Goal: Find contact information: Find contact information

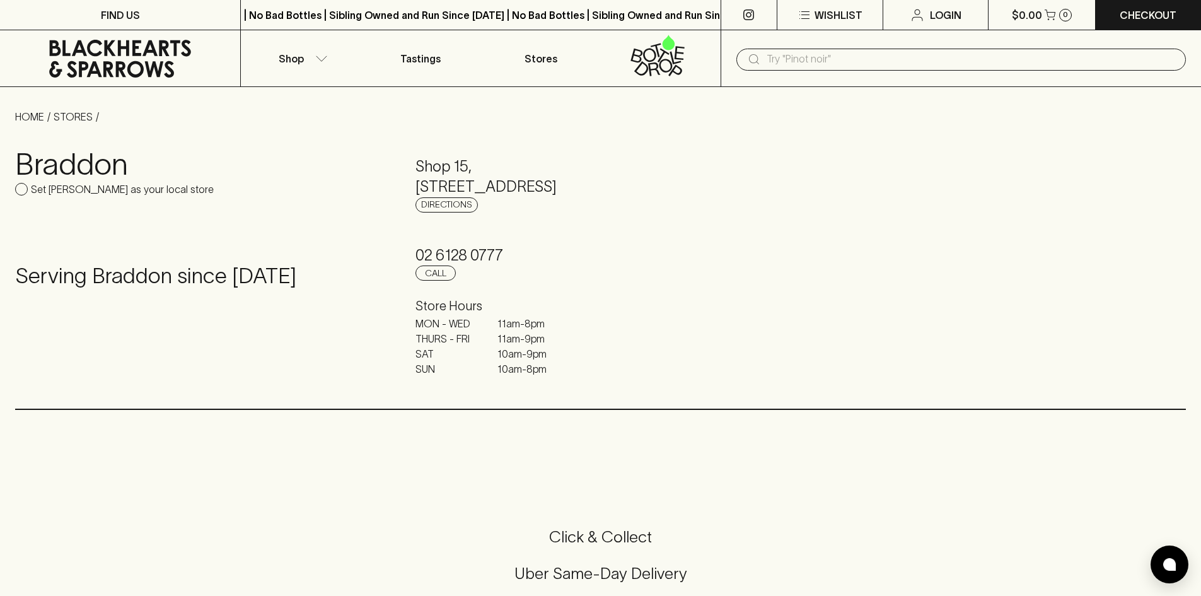
click at [102, 58] on icon at bounding box center [119, 59] width 221 height 38
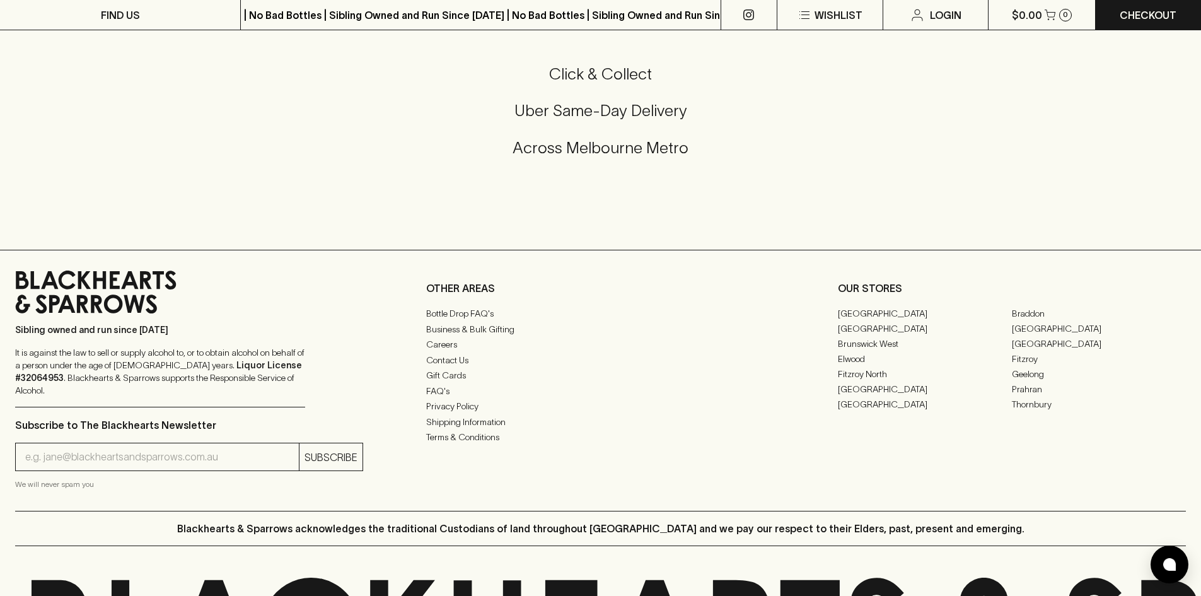
scroll to position [567, 0]
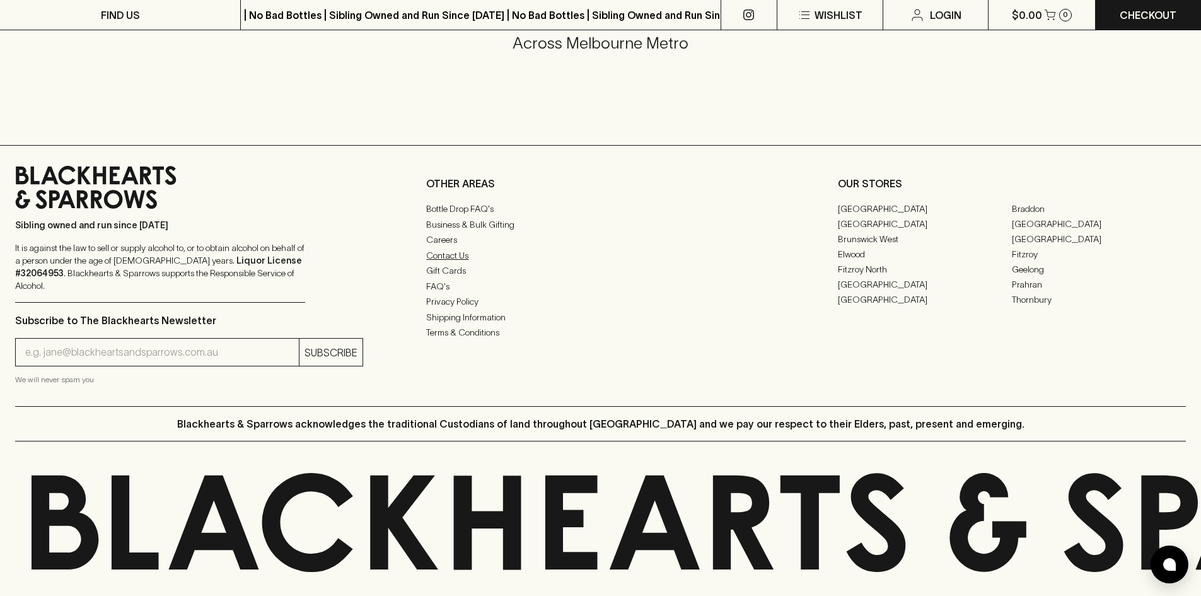
click at [465, 259] on link "Contact Us" at bounding box center [600, 255] width 348 height 15
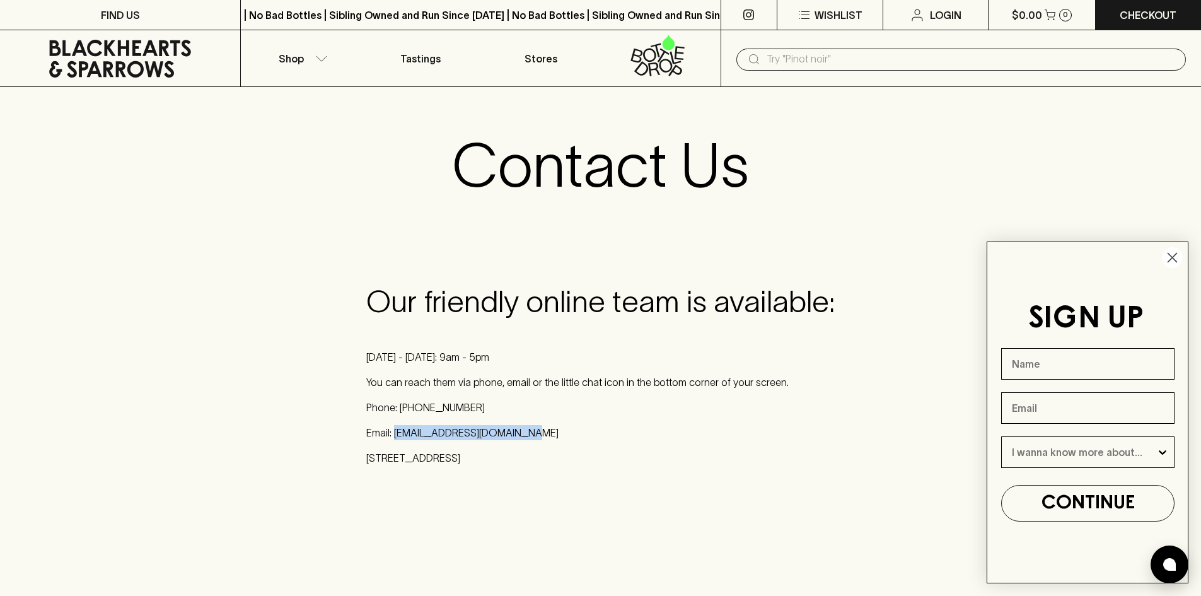
drag, startPoint x: 521, startPoint y: 431, endPoint x: 396, endPoint y: 436, distance: 124.3
click at [396, 436] on p "Email: [EMAIL_ADDRESS][DOMAIN_NAME]" at bounding box center [600, 432] width 468 height 15
copy p "[EMAIL_ADDRESS][DOMAIN_NAME]"
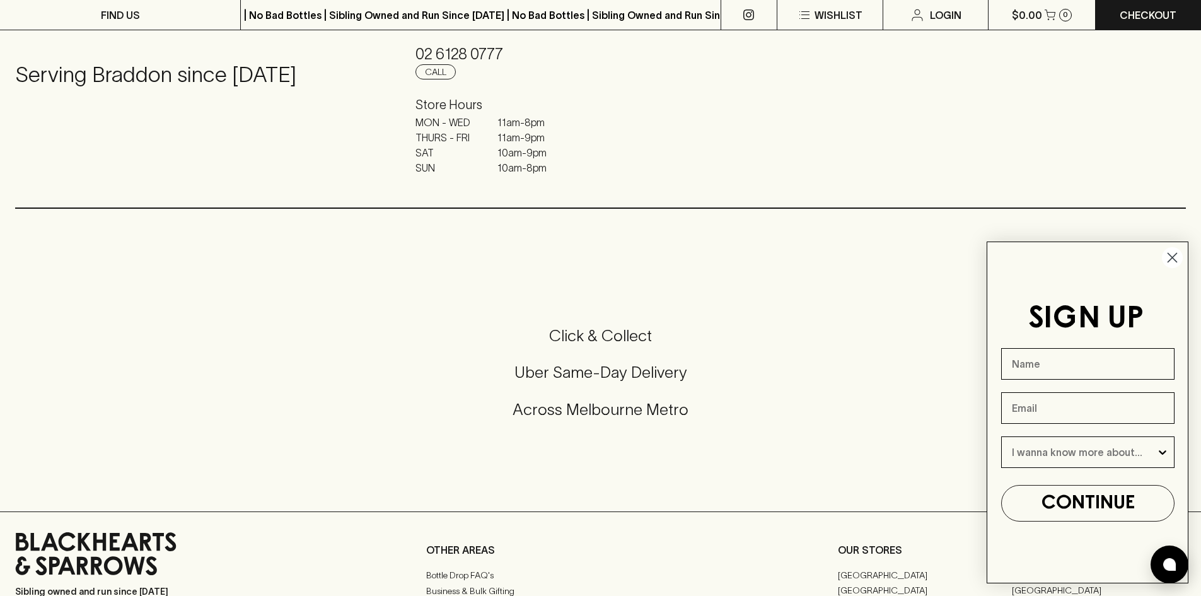
scroll to position [86, 0]
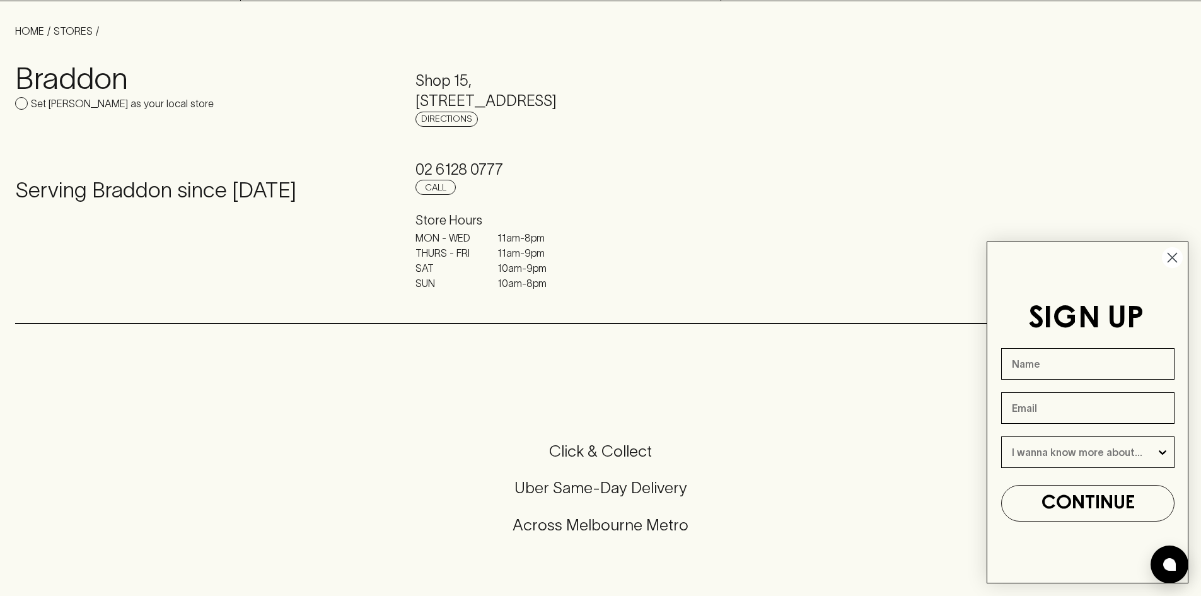
click at [1174, 258] on circle "Close dialog" at bounding box center [1172, 257] width 21 height 21
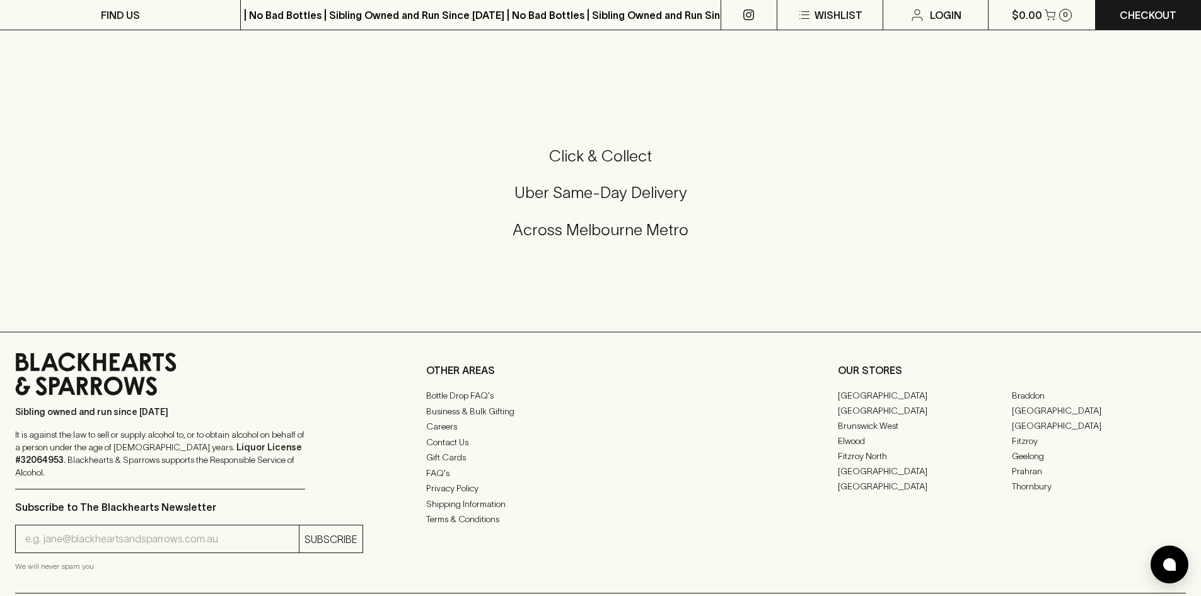
scroll to position [611, 0]
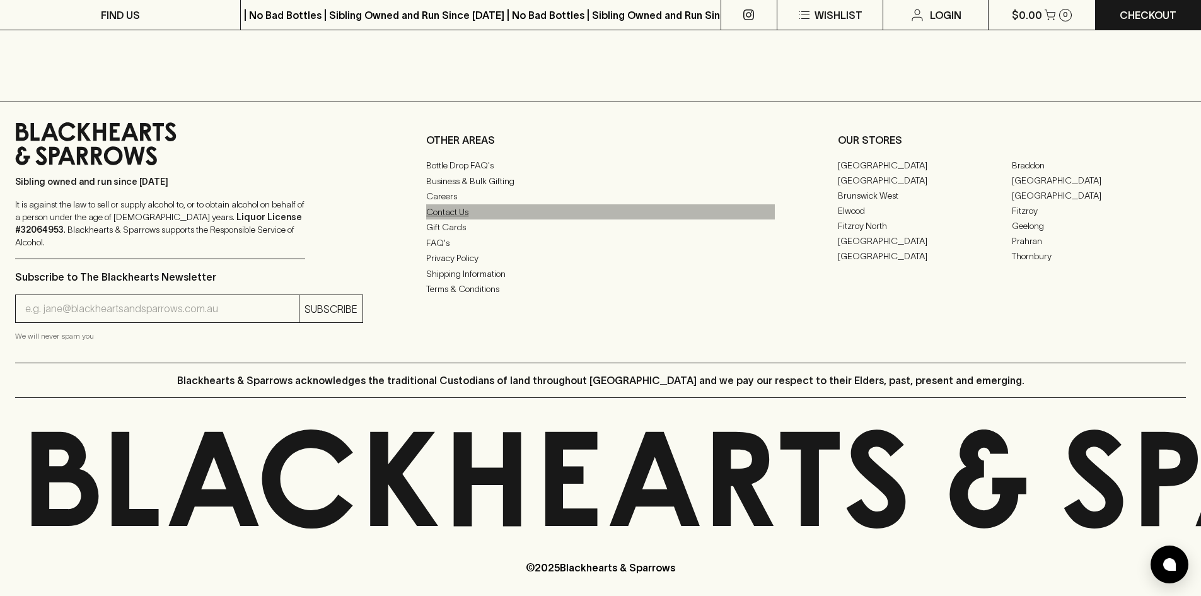
click at [454, 219] on link "Contact Us" at bounding box center [600, 211] width 348 height 15
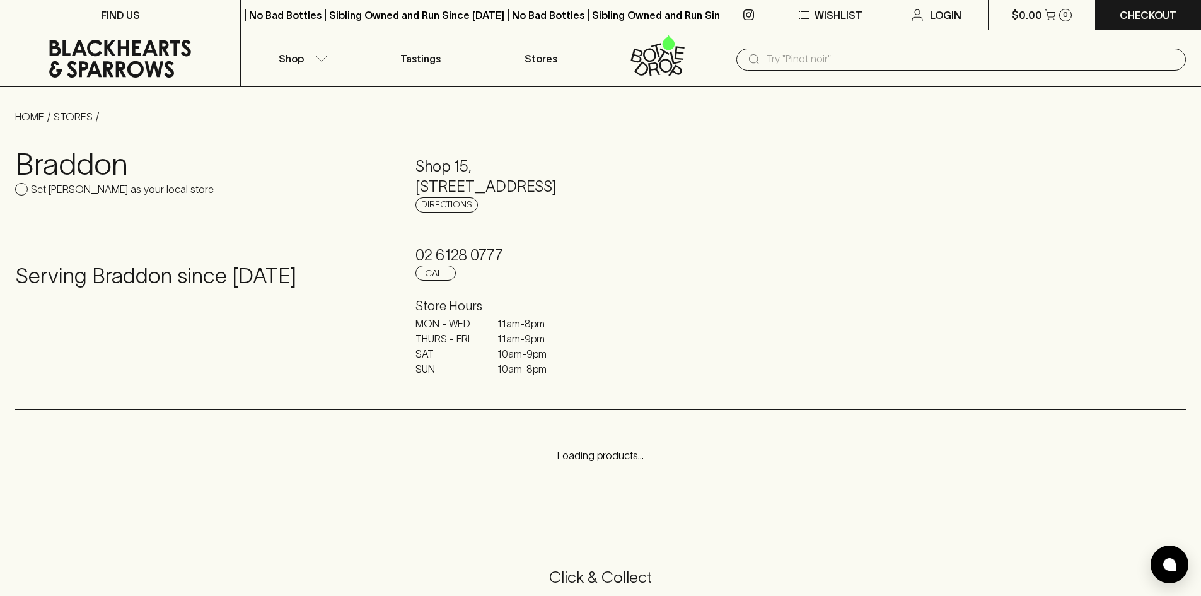
scroll to position [570, 0]
